Goal: Information Seeking & Learning: Learn about a topic

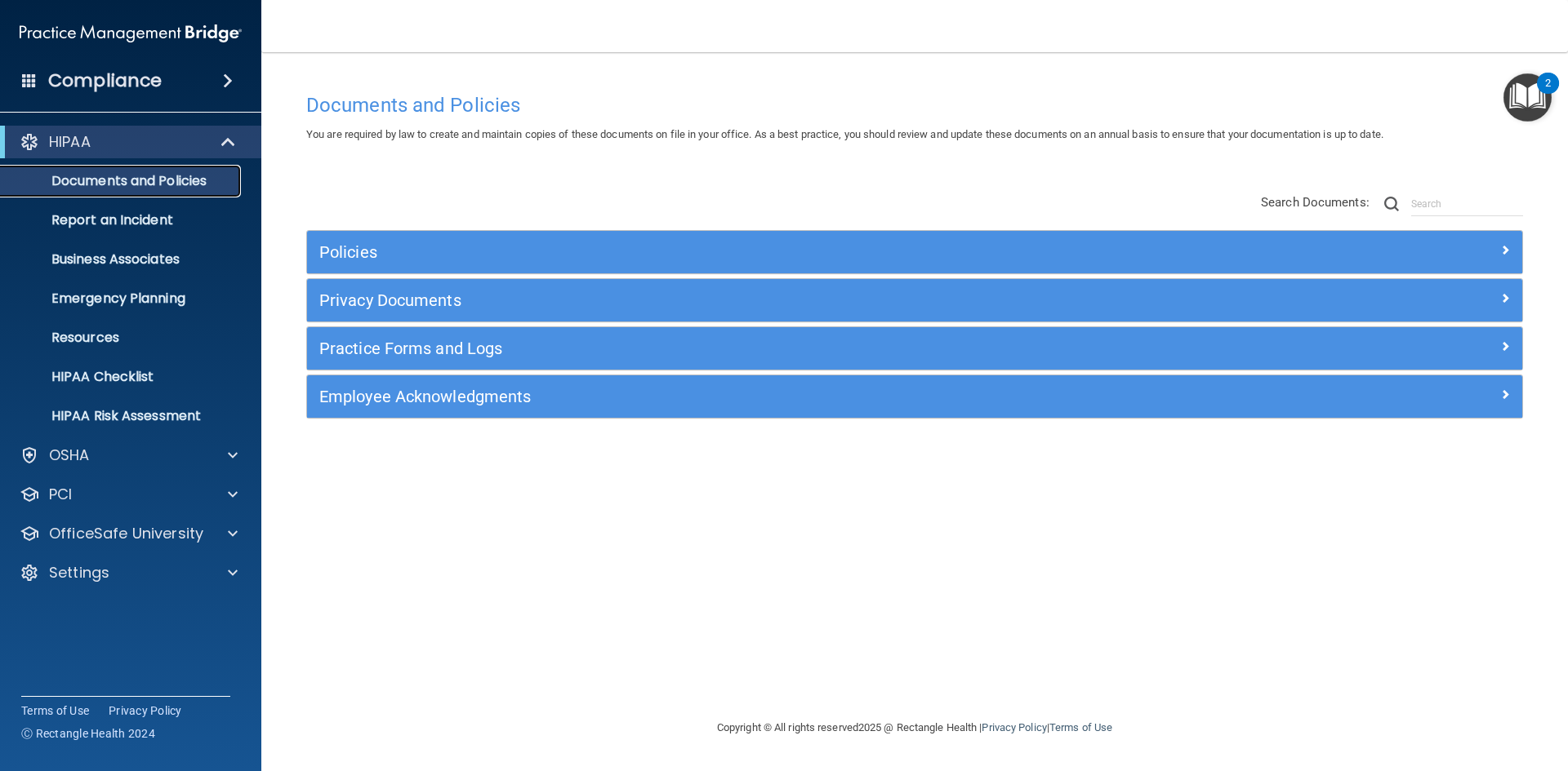
click at [142, 185] on p "Documents and Policies" at bounding box center [122, 180] width 223 height 16
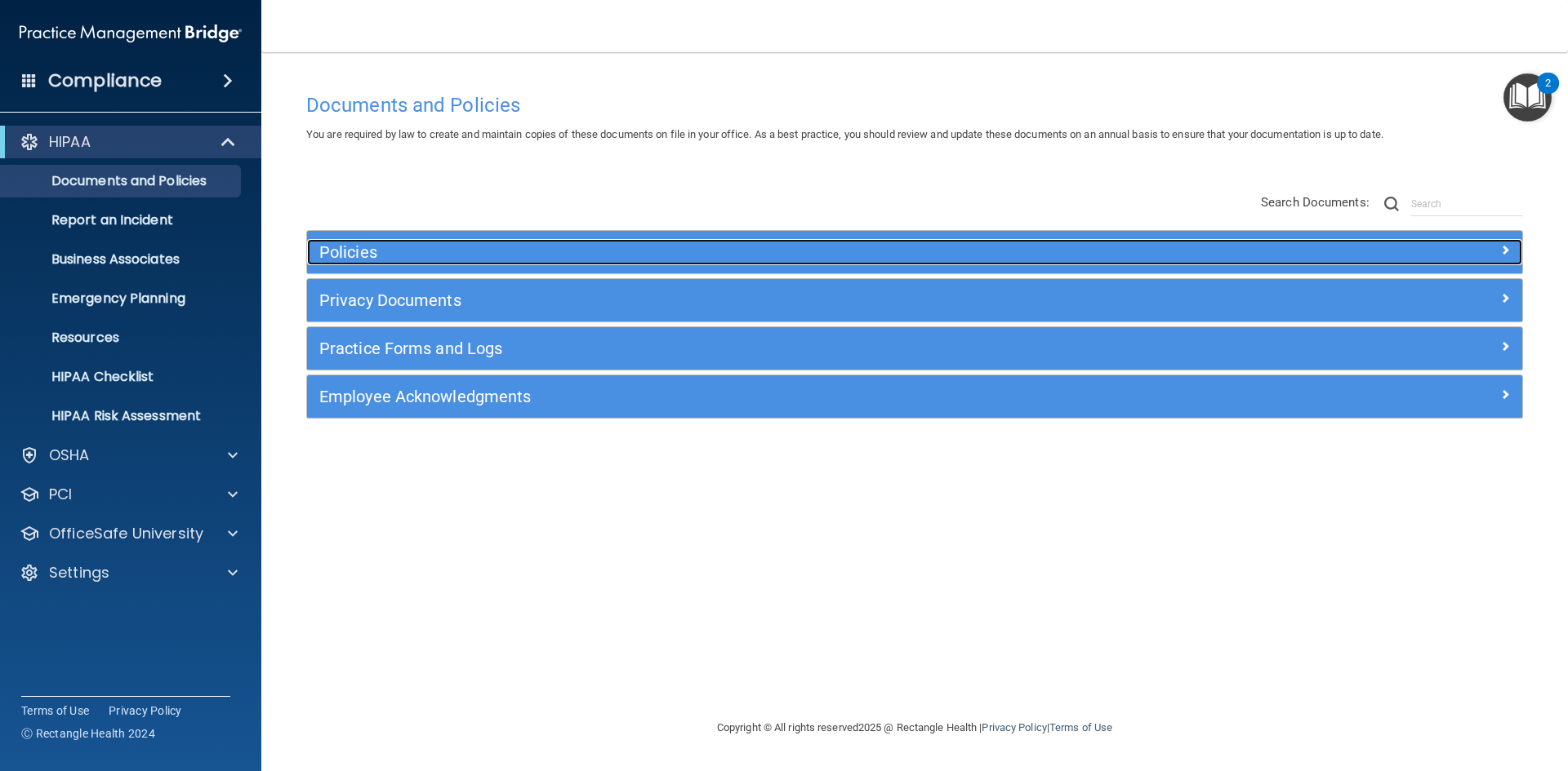
click at [384, 249] on h5 "Policies" at bounding box center [762, 252] width 886 height 18
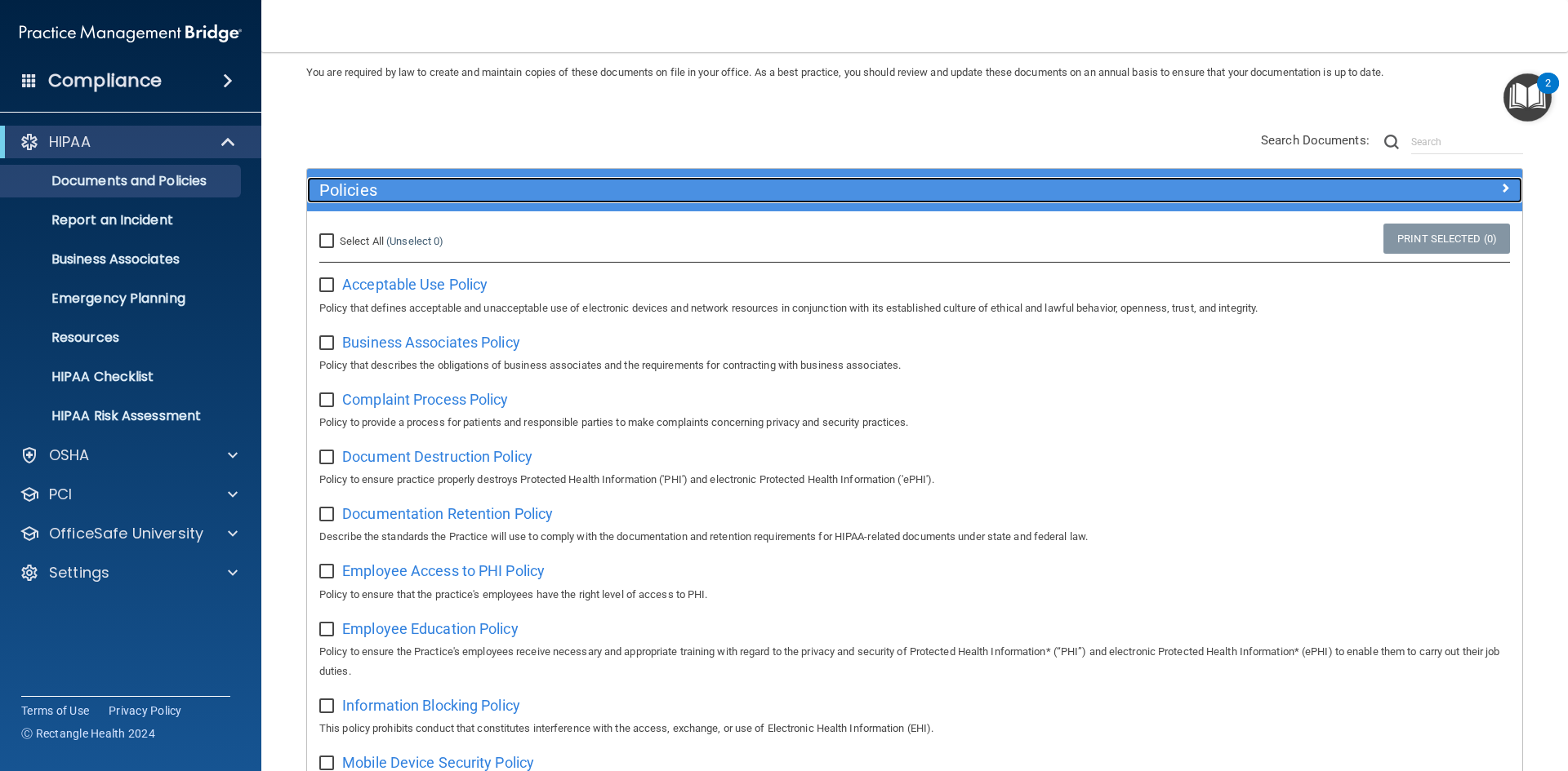
scroll to position [163, 0]
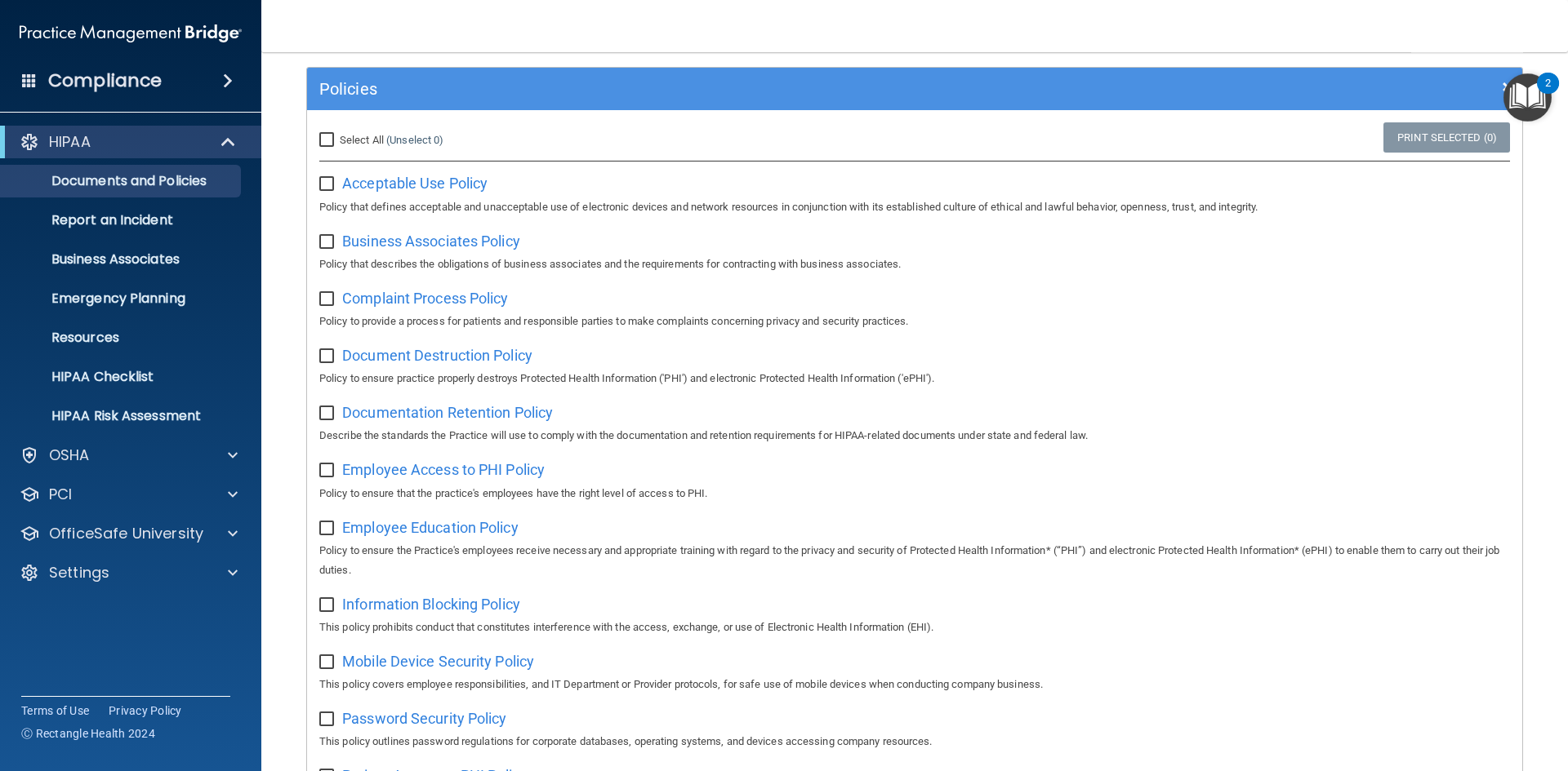
click at [209, 84] on div "Compliance" at bounding box center [130, 81] width 261 height 36
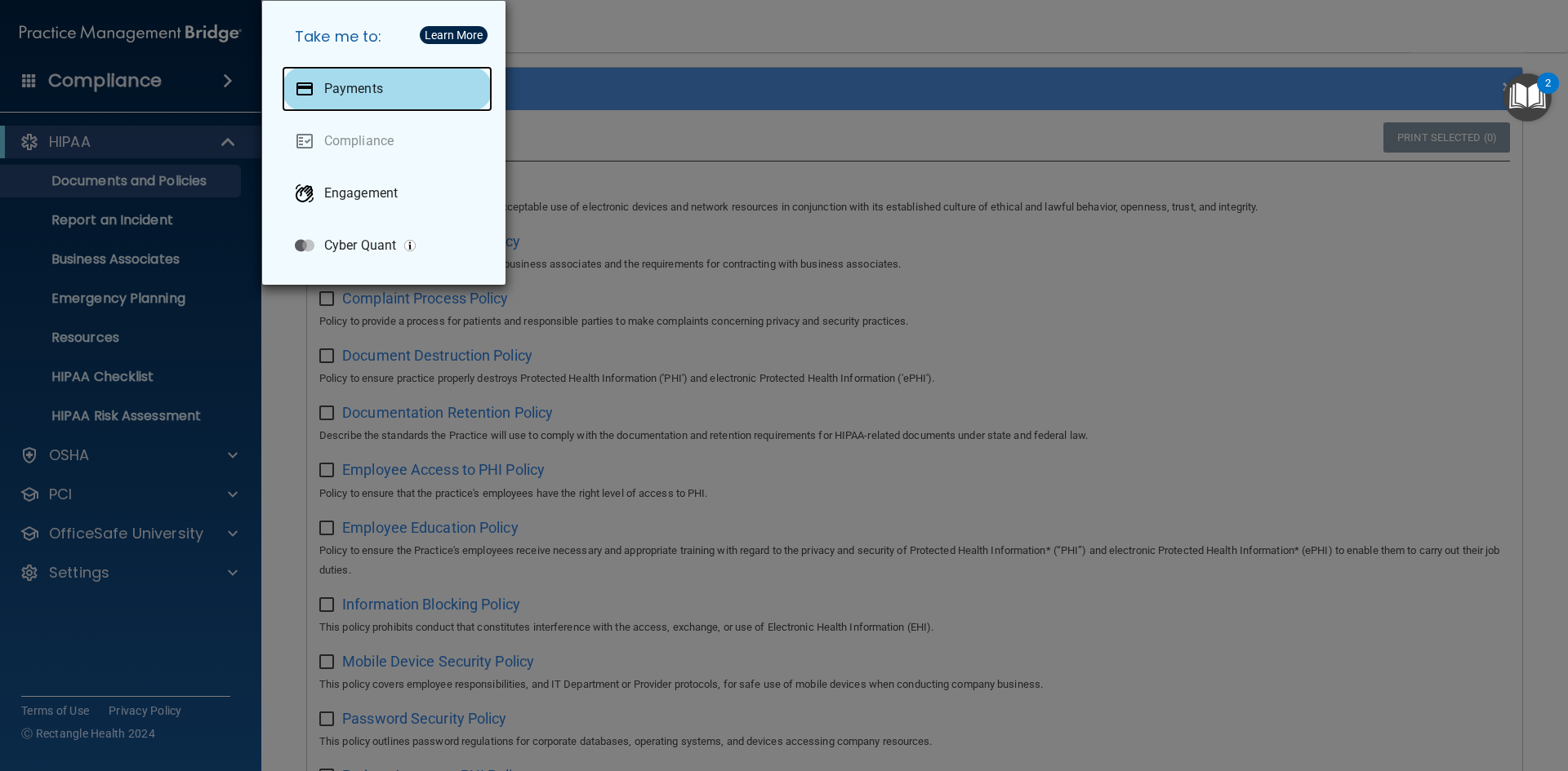
click at [344, 100] on div "Payments" at bounding box center [386, 89] width 211 height 45
click at [553, 56] on div "Take me to: Payments Compliance Engagement Cyber Quant" at bounding box center [784, 385] width 1568 height 771
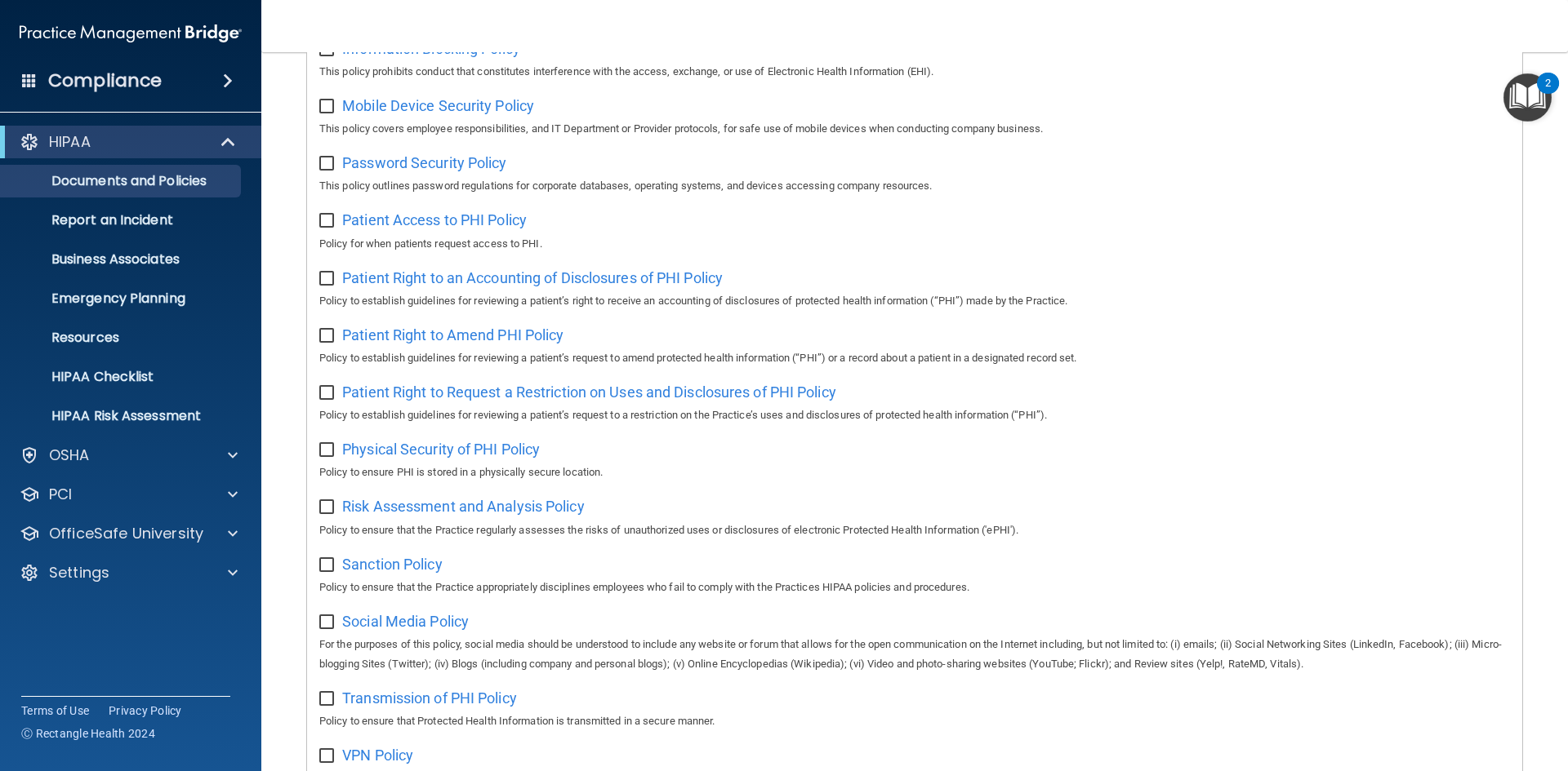
scroll to position [493, 0]
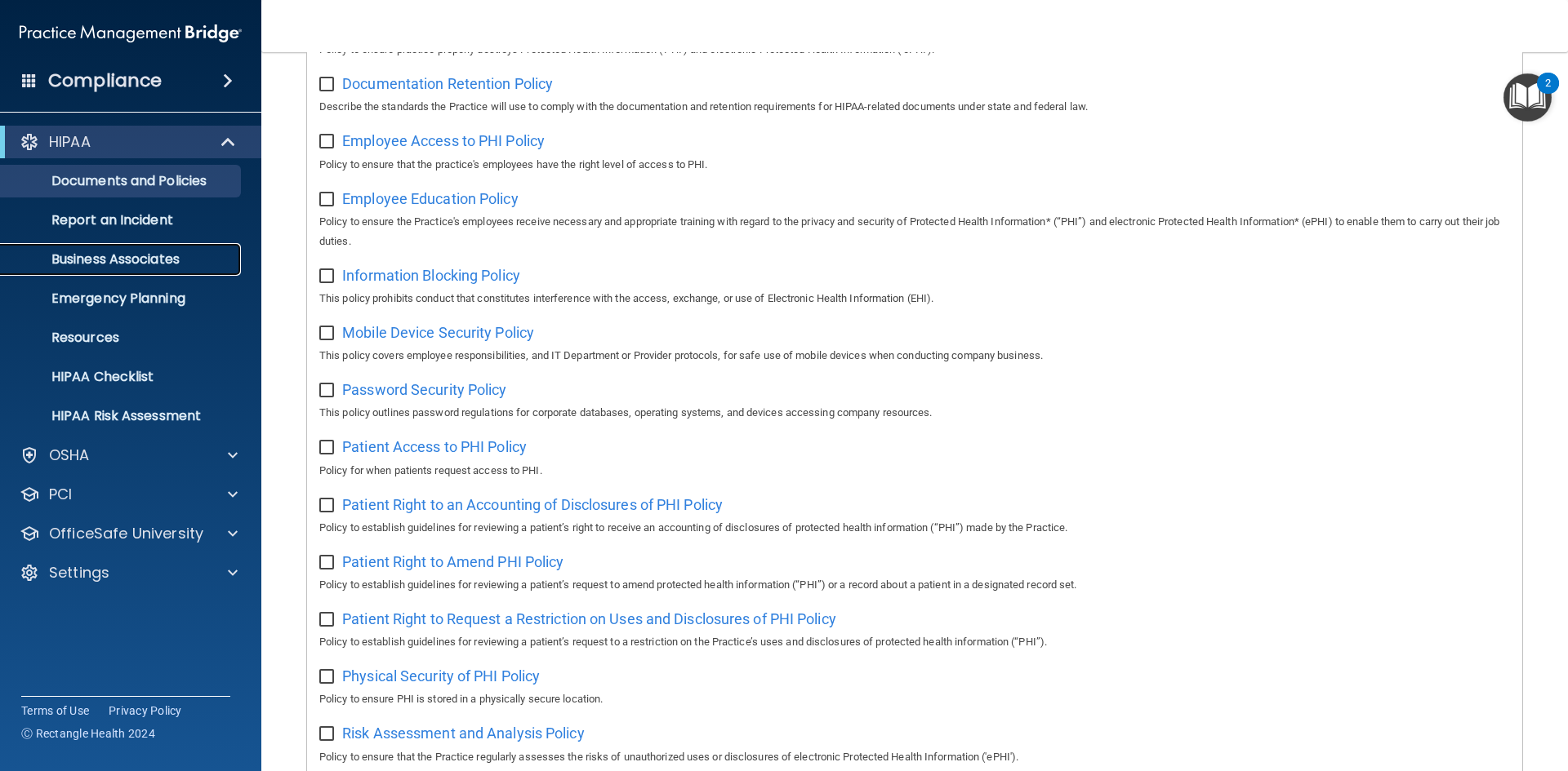
click at [163, 249] on link "Business Associates" at bounding box center [112, 260] width 257 height 33
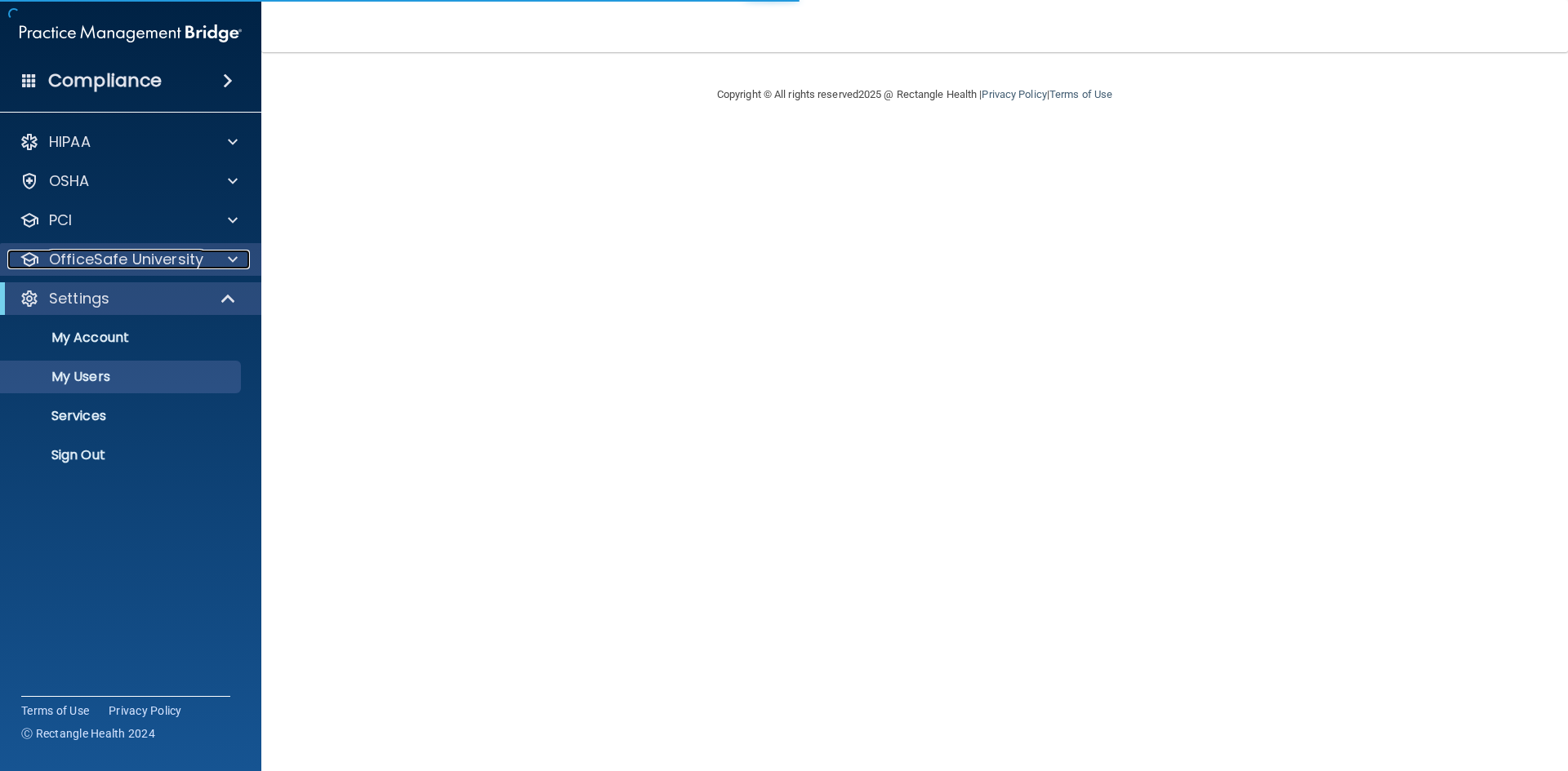
click at [170, 257] on p "OfficeSafe University" at bounding box center [126, 260] width 154 height 20
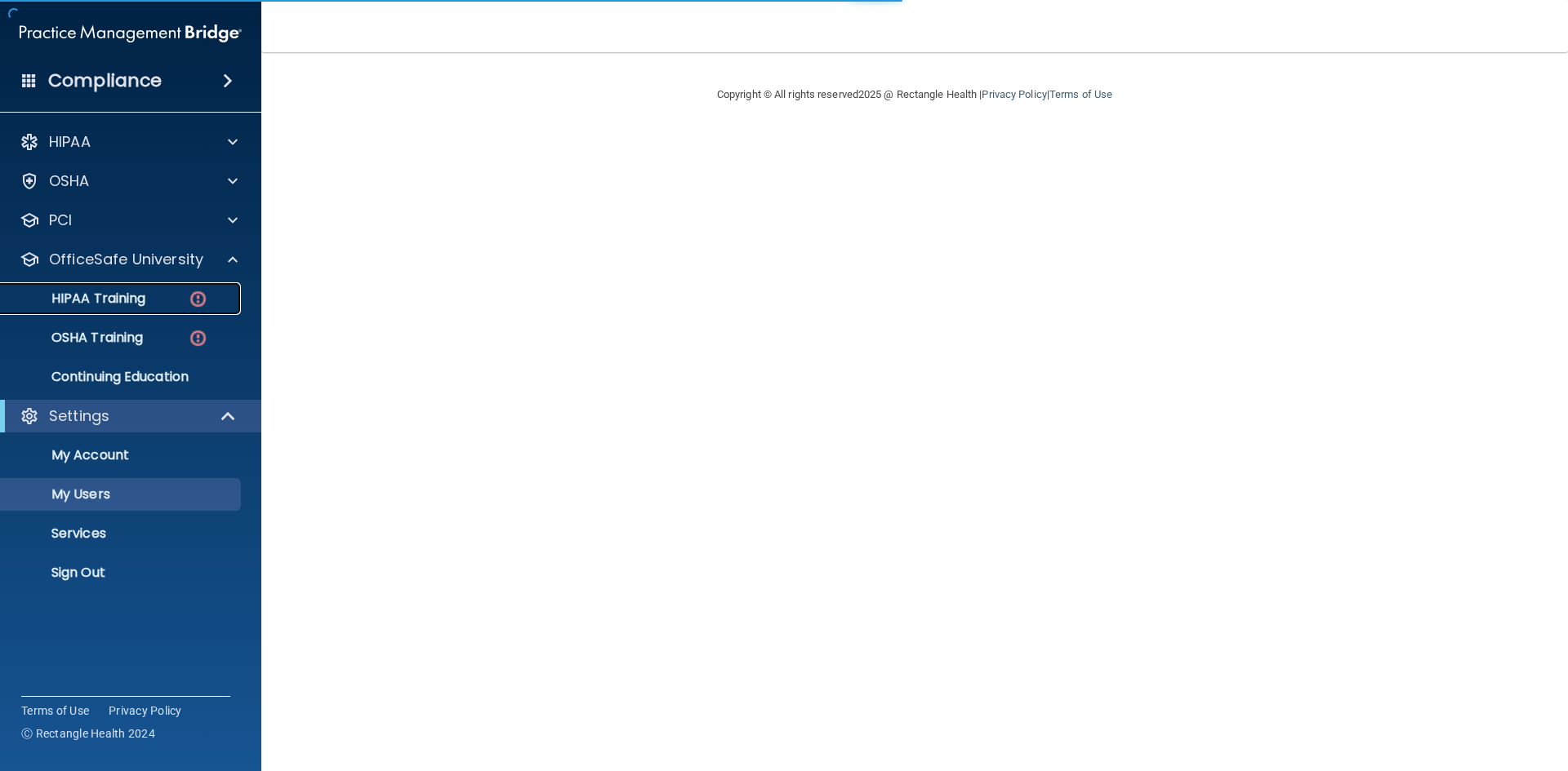
click at [139, 300] on p "HIPAA Training" at bounding box center [77, 298] width 135 height 16
select select "20"
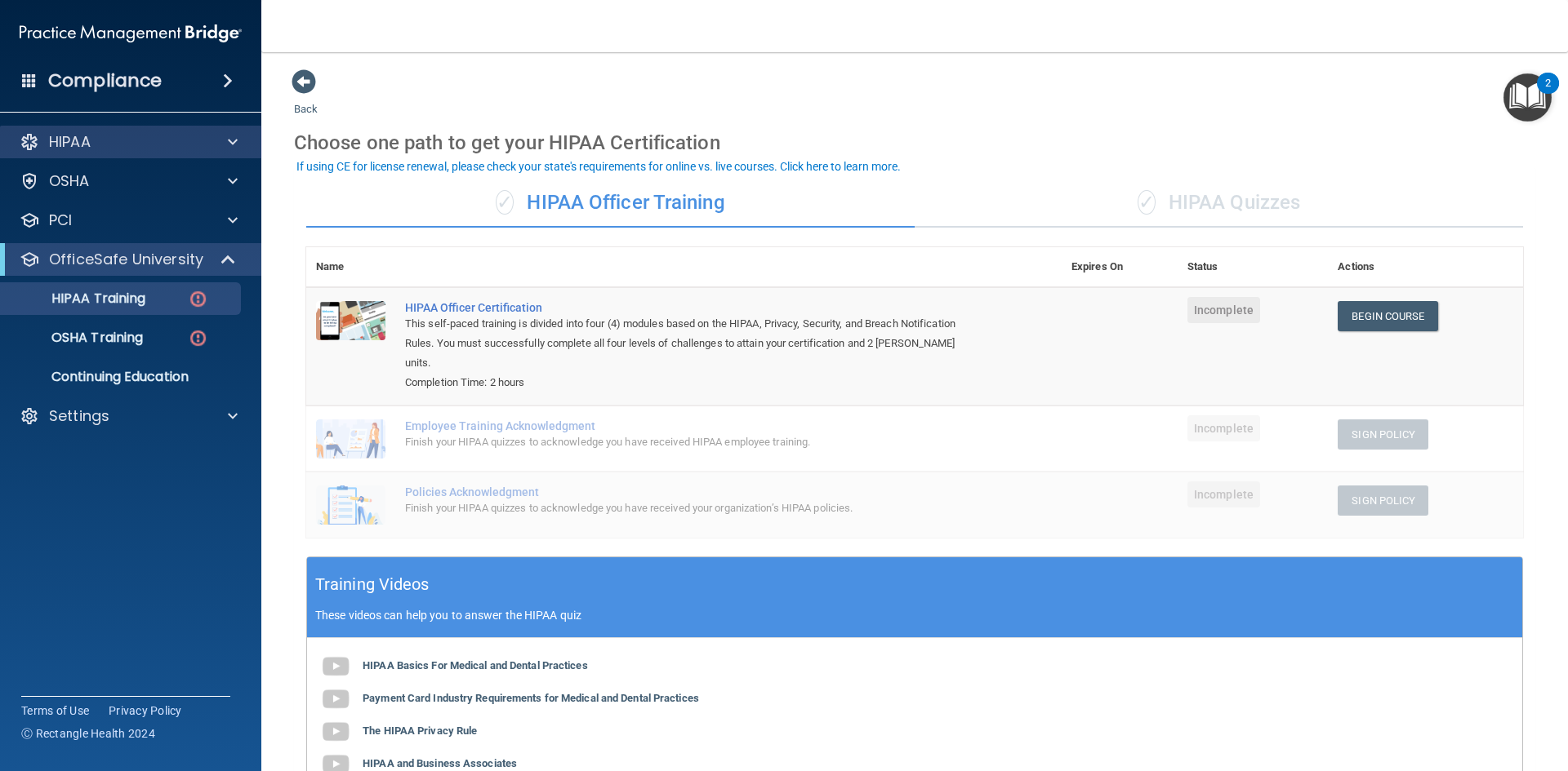
click at [131, 154] on div "HIPAA" at bounding box center [131, 142] width 262 height 33
drag, startPoint x: 226, startPoint y: 144, endPoint x: 234, endPoint y: 142, distance: 8.2
click at [224, 144] on div at bounding box center [229, 142] width 41 height 20
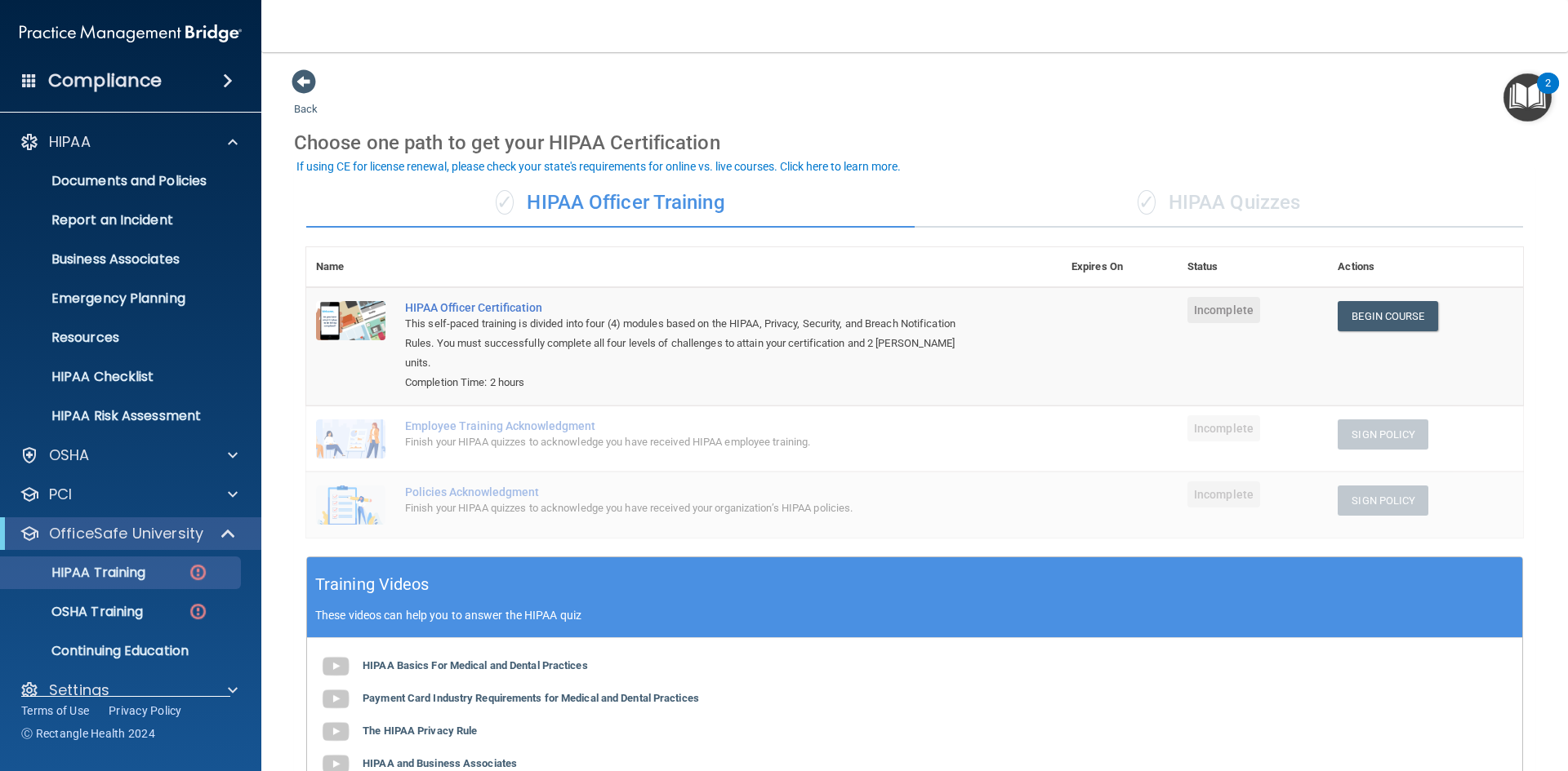
click at [158, 88] on h4 "Compliance" at bounding box center [105, 81] width 113 height 23
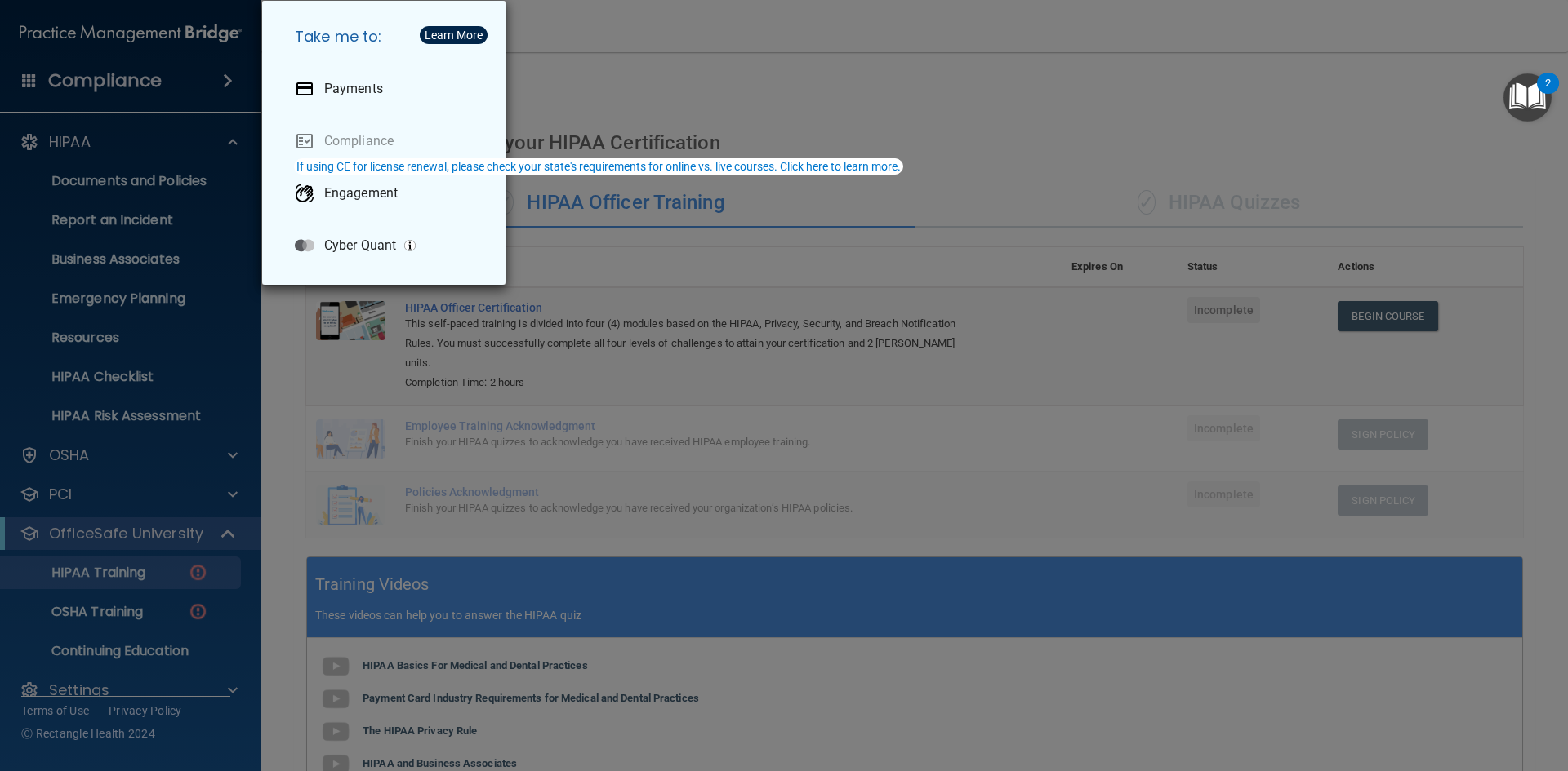
click at [604, 85] on div "Take me to: Payments Compliance Engagement Cyber Quant" at bounding box center [784, 385] width 1568 height 771
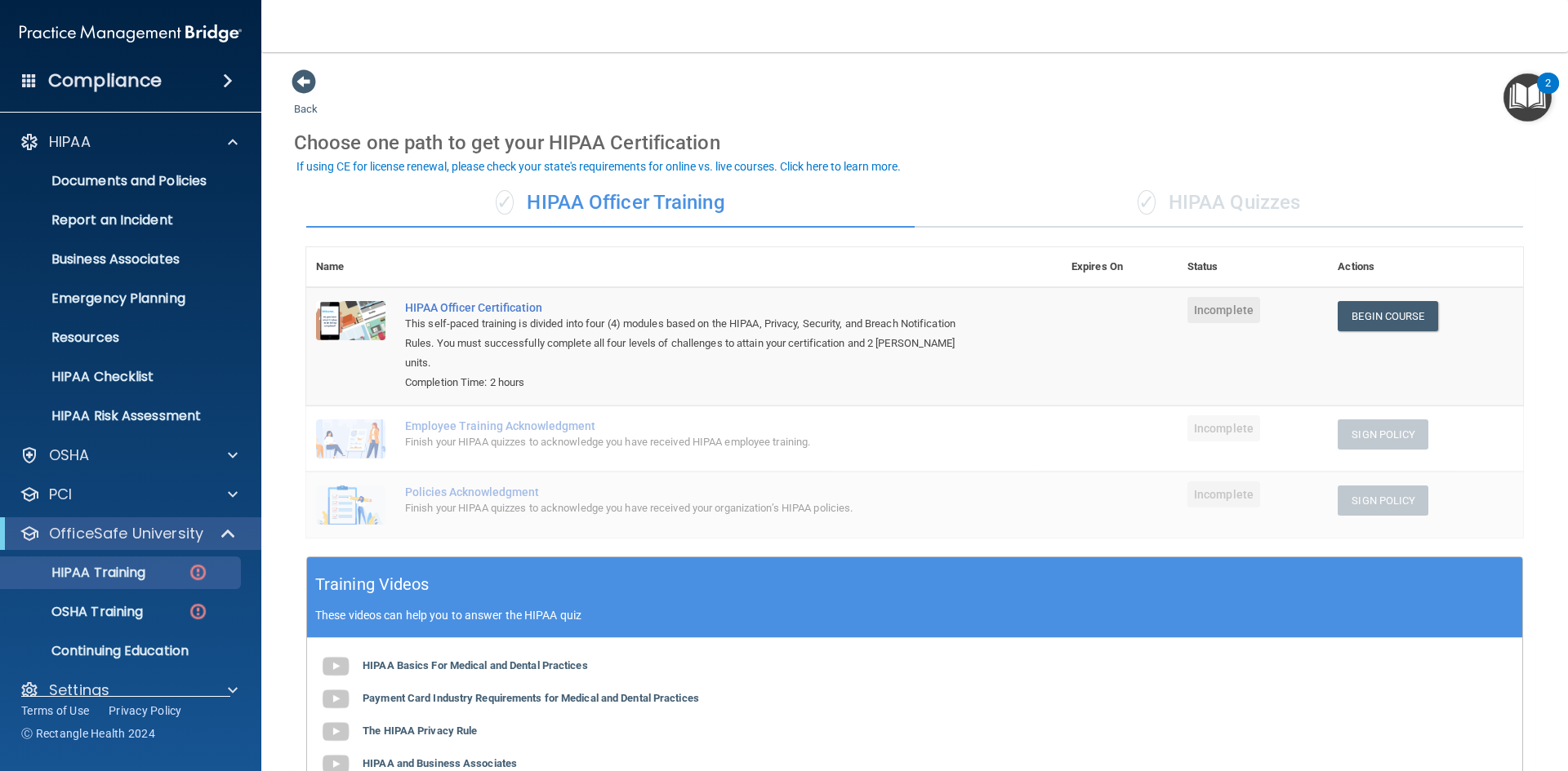
click at [410, 108] on div "Back Choose one path to get your HIPAA Certification ✓ HIPAA Officer Training ✓…" at bounding box center [914, 533] width 1241 height 930
